Goal: Navigation & Orientation: Find specific page/section

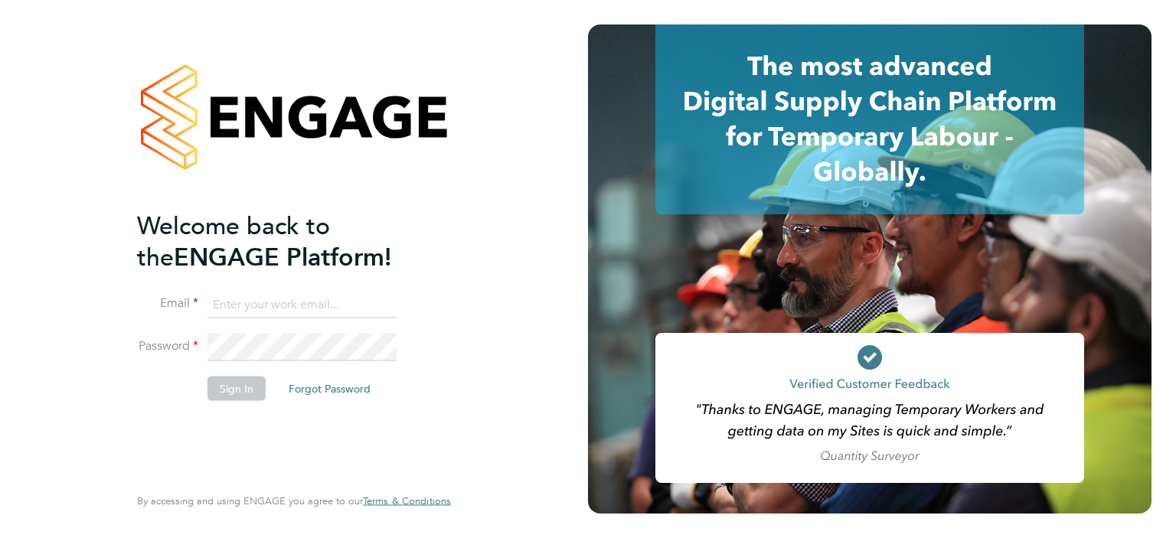
click at [260, 291] on input at bounding box center [301, 305] width 189 height 28
type input "[EMAIL_ADDRESS][DOMAIN_NAME]"
click at [248, 394] on button "Sign In" at bounding box center [236, 388] width 58 height 25
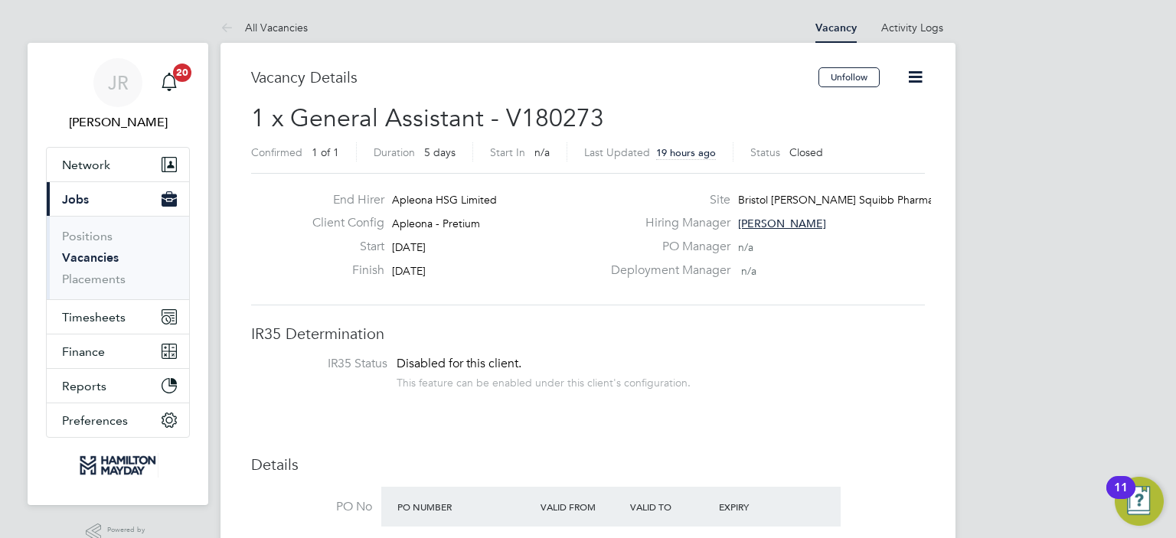
click at [80, 206] on button "Current page: Jobs" at bounding box center [118, 199] width 142 height 34
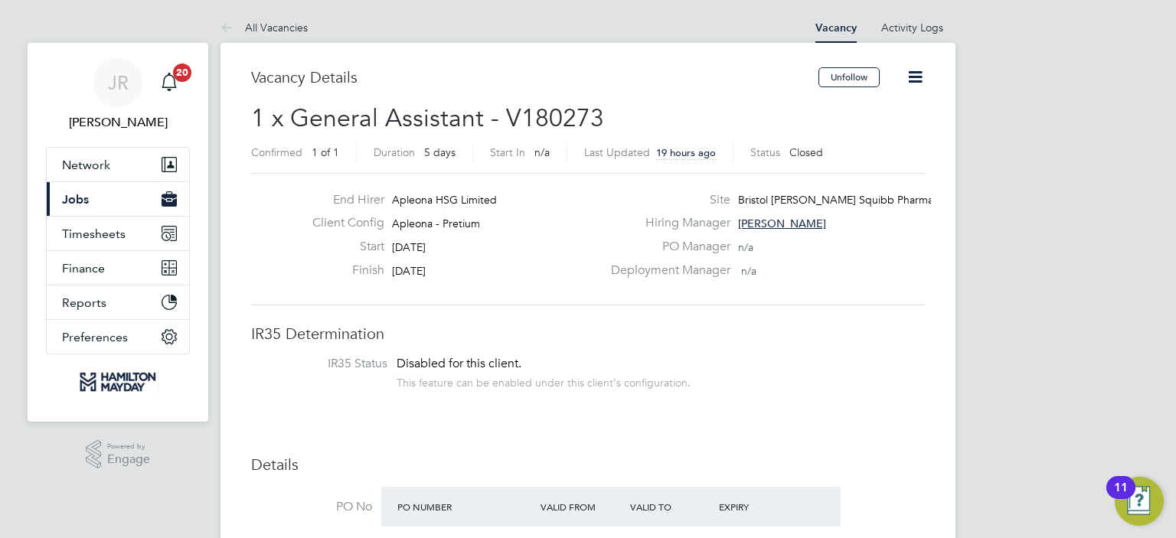
click at [70, 195] on span "Jobs" at bounding box center [75, 199] width 27 height 15
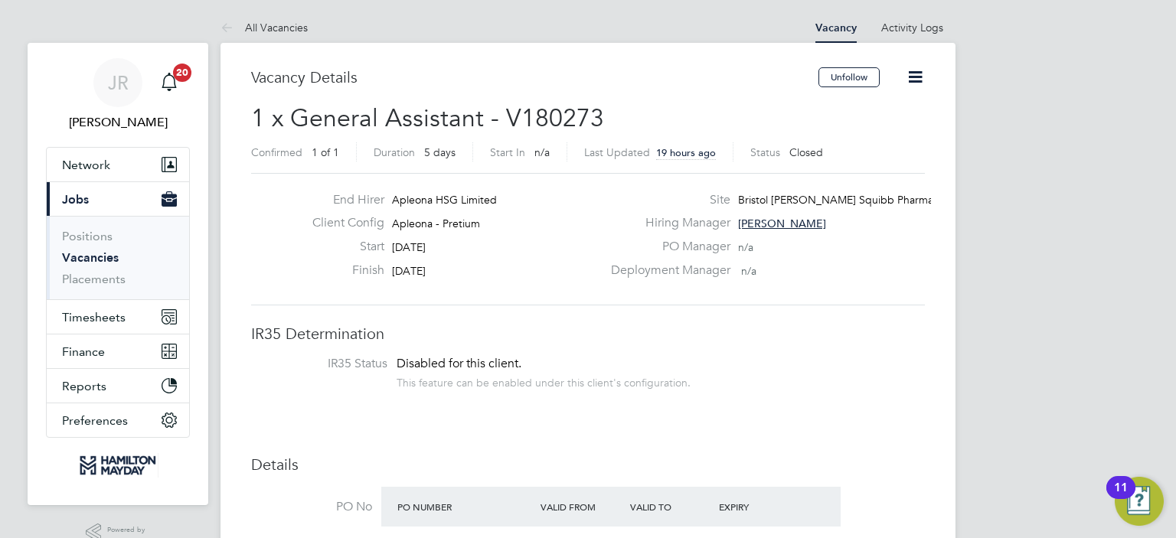
click at [90, 255] on link "Vacancies" at bounding box center [90, 257] width 57 height 15
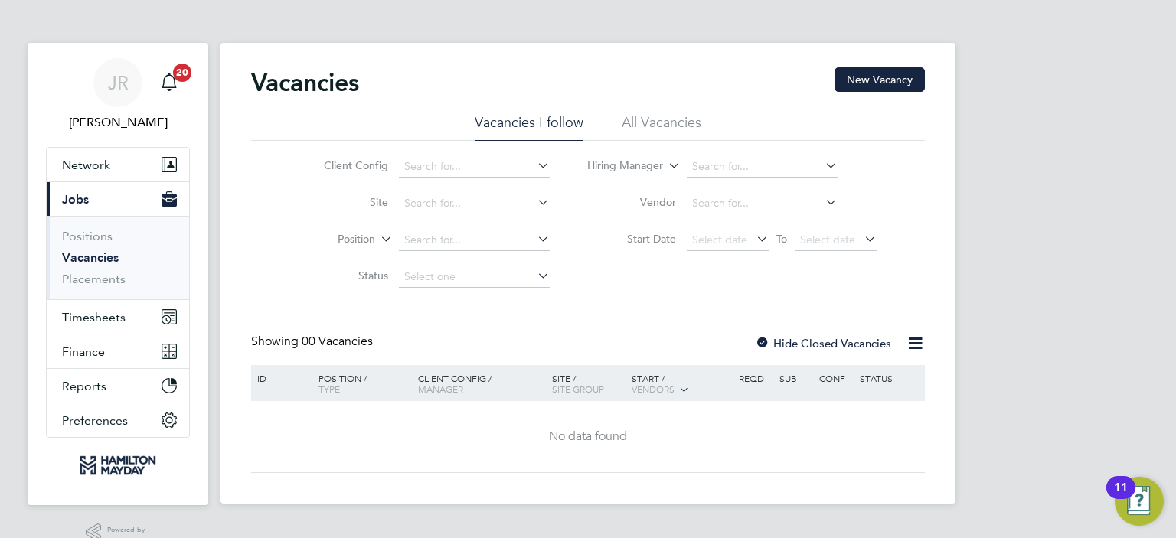
click at [647, 122] on li "All Vacancies" at bounding box center [662, 127] width 80 height 28
